Goal: Task Accomplishment & Management: Complete application form

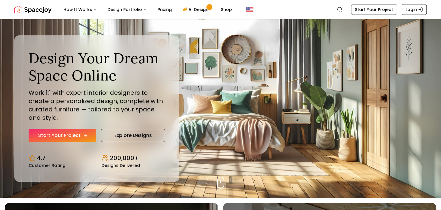
click at [69, 134] on link "Start Your Project" at bounding box center [63, 135] width 68 height 13
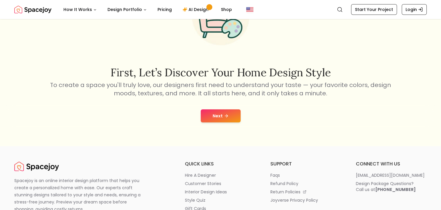
scroll to position [60, 0]
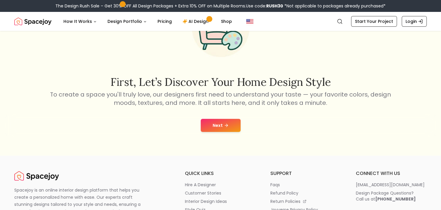
click at [224, 127] on icon at bounding box center [226, 125] width 5 height 5
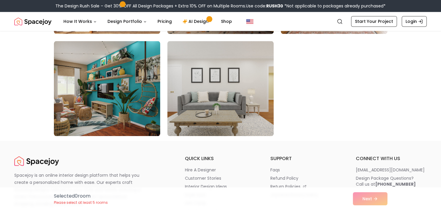
scroll to position [655, 0]
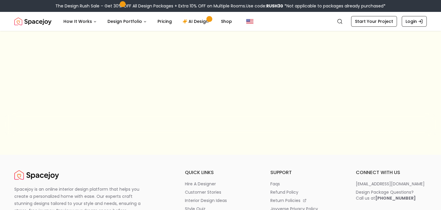
scroll to position [60, 0]
